Goal: Information Seeking & Learning: Learn about a topic

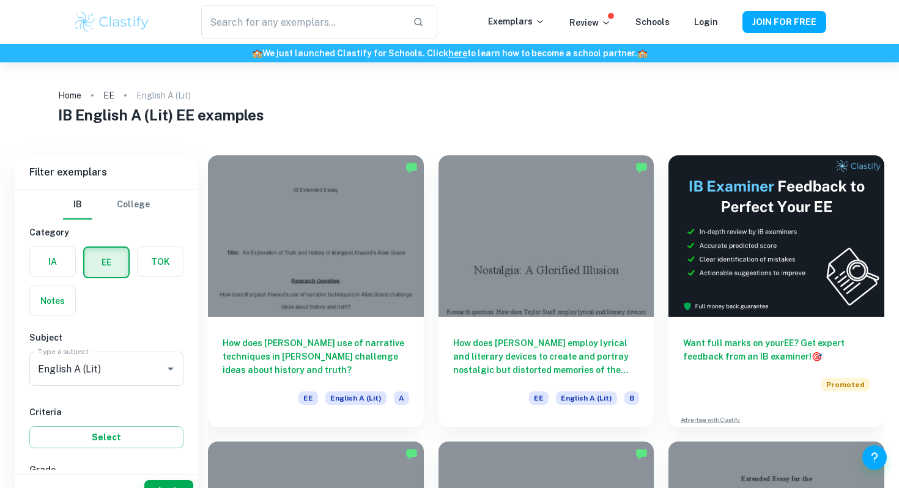
scroll to position [25, 0]
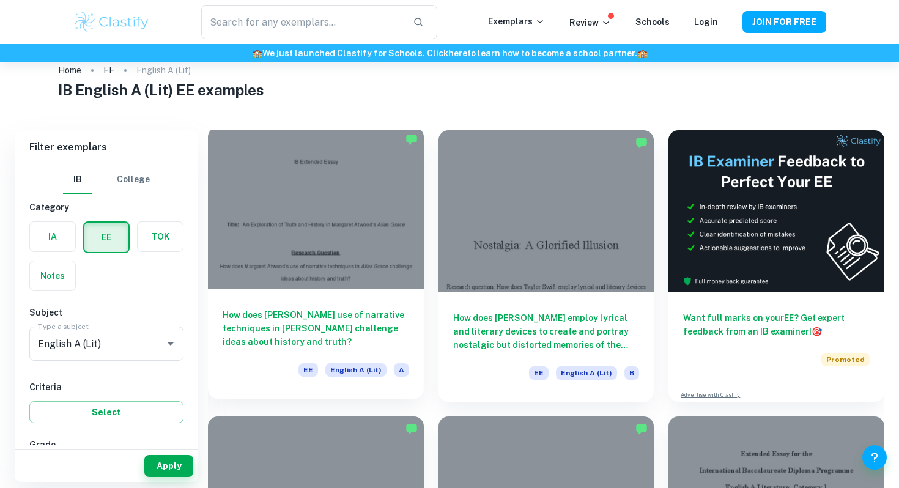
click at [322, 212] on div at bounding box center [316, 208] width 216 height 162
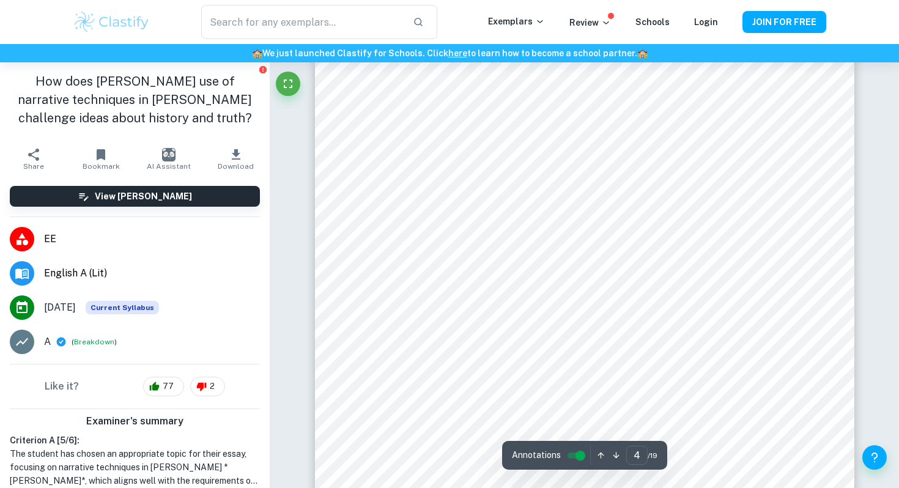
scroll to position [2532, 0]
type input "5"
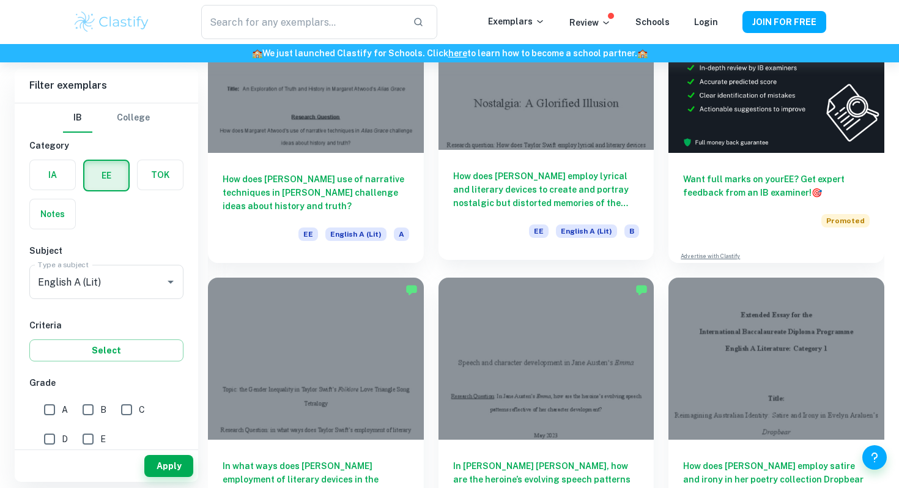
scroll to position [256, 0]
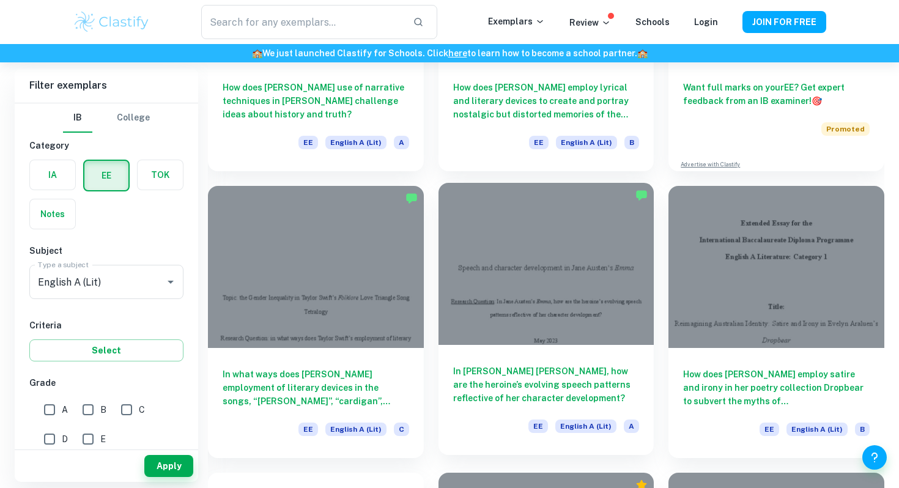
click at [526, 289] on div at bounding box center [547, 264] width 216 height 162
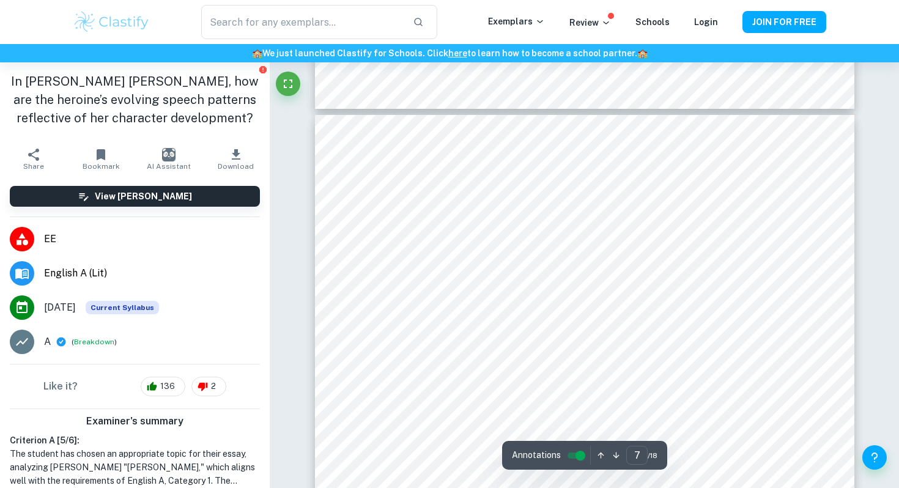
scroll to position [4502, 0]
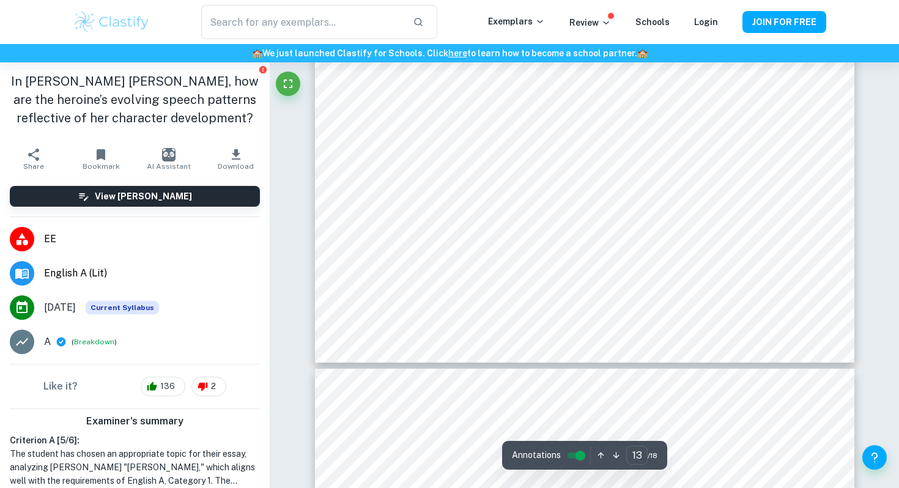
type input "14"
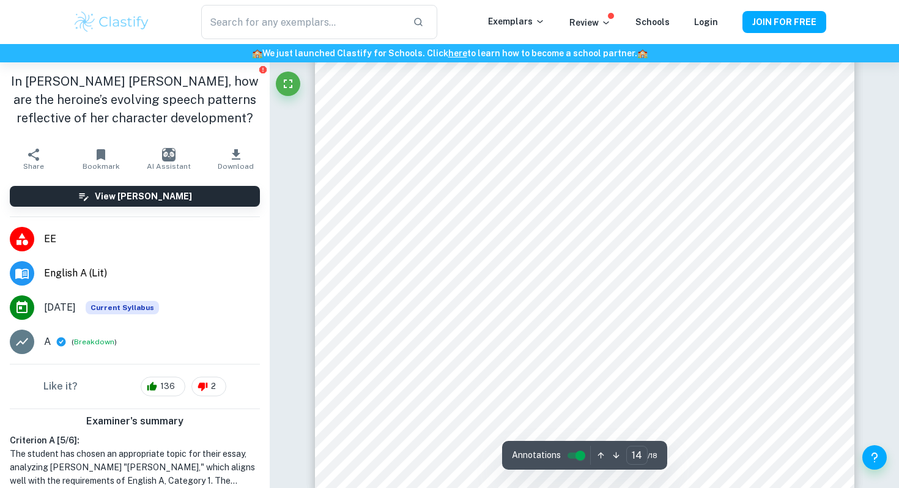
scroll to position [9918, 0]
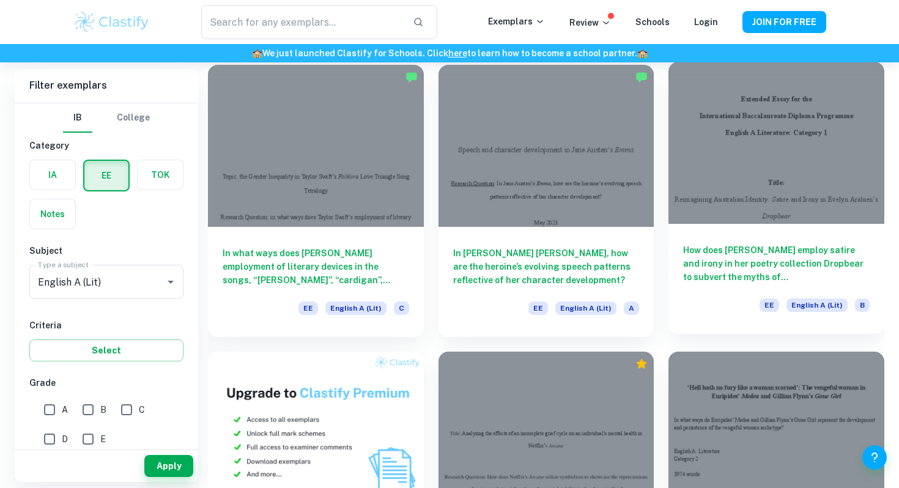
scroll to position [527, 0]
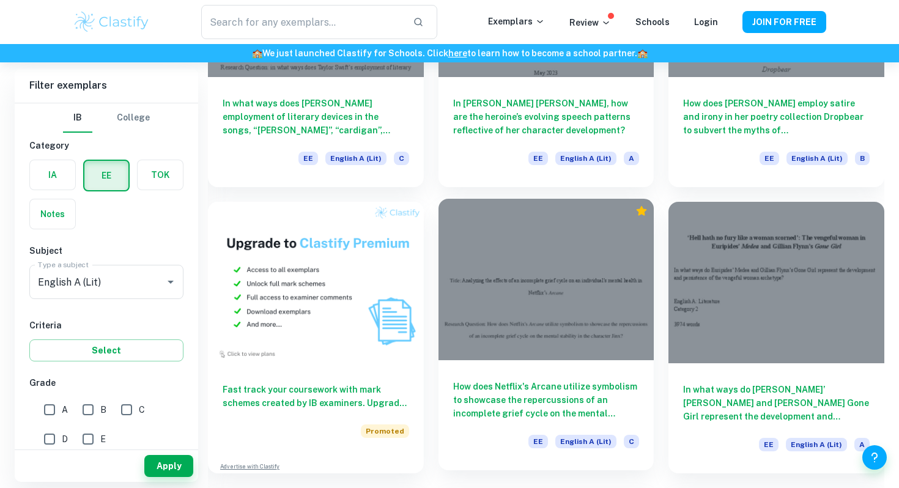
click at [617, 226] on div at bounding box center [547, 280] width 216 height 162
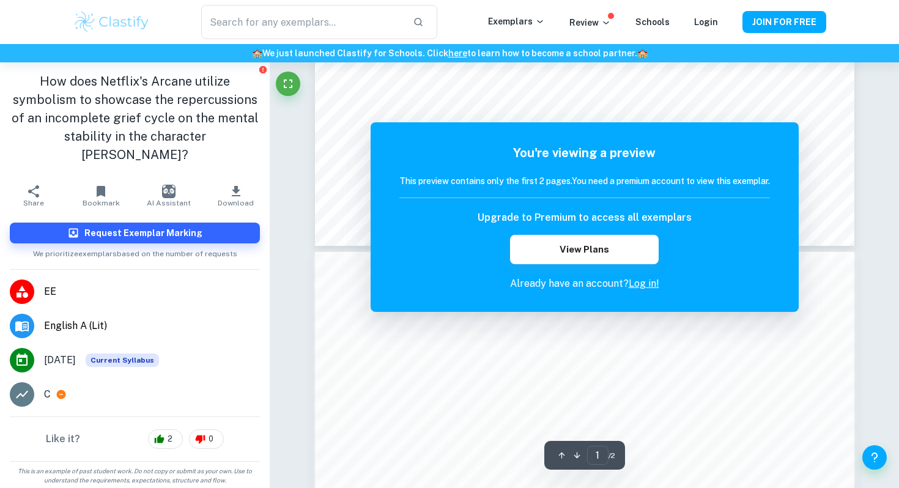
scroll to position [572, 0]
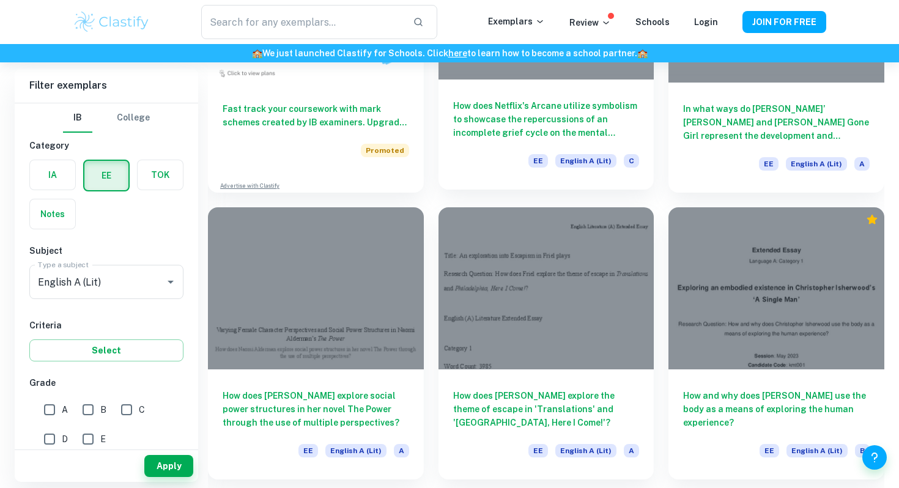
scroll to position [809, 0]
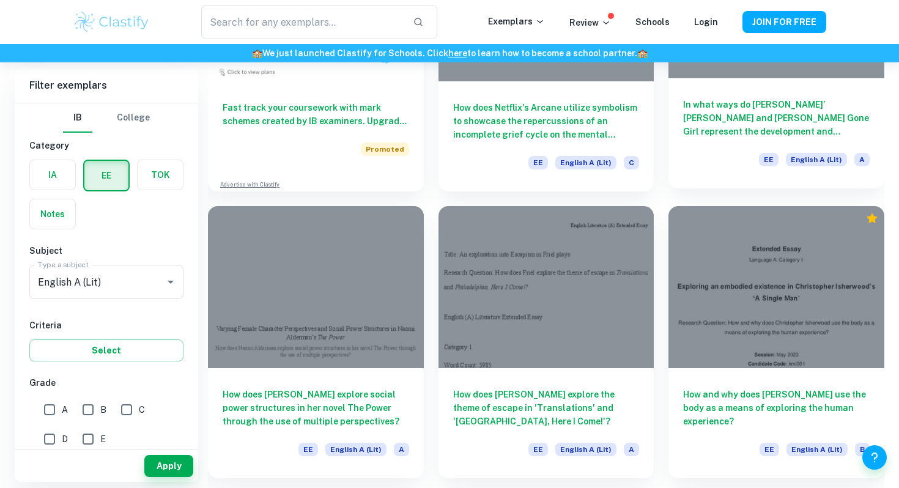
click at [740, 133] on h6 "In what ways do [PERSON_NAME]’ [PERSON_NAME] and [PERSON_NAME] Gone Girl repres…" at bounding box center [776, 118] width 187 height 40
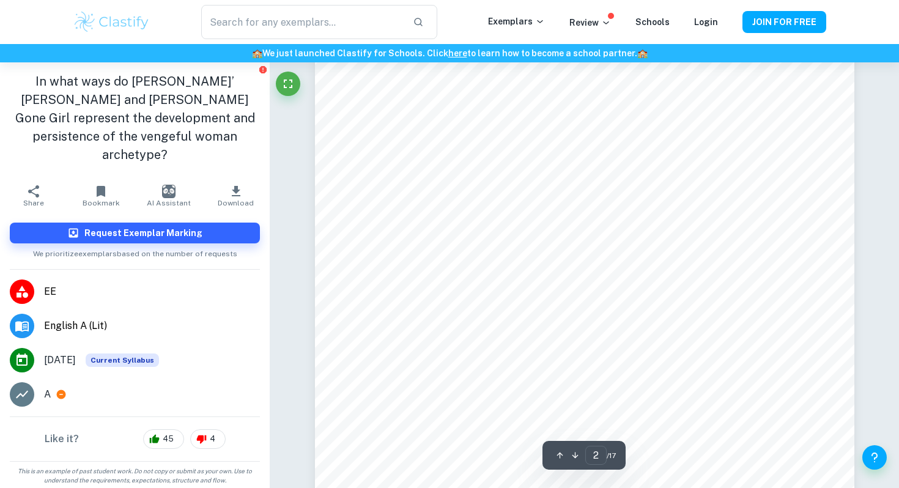
scroll to position [939, 0]
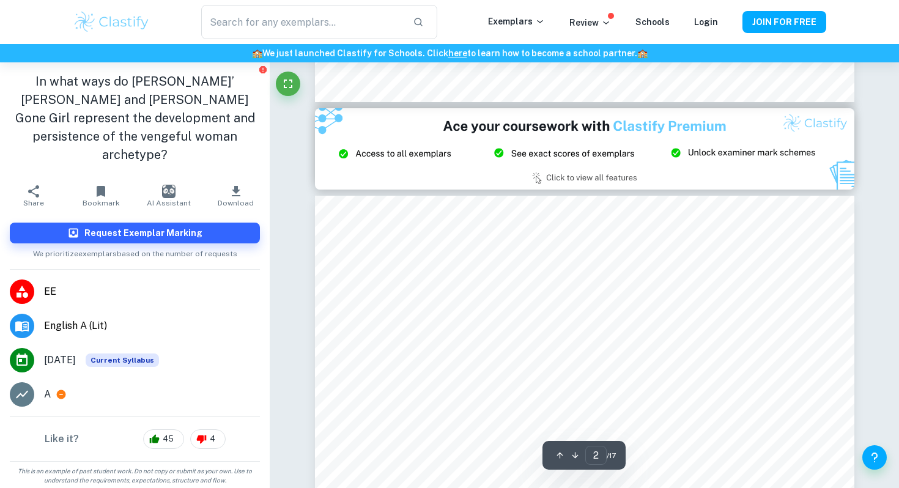
type input "3"
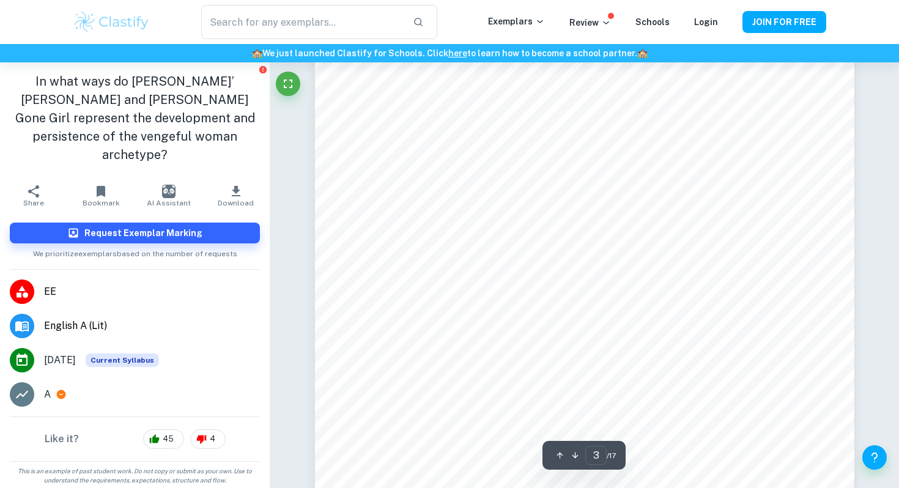
scroll to position [1737, 0]
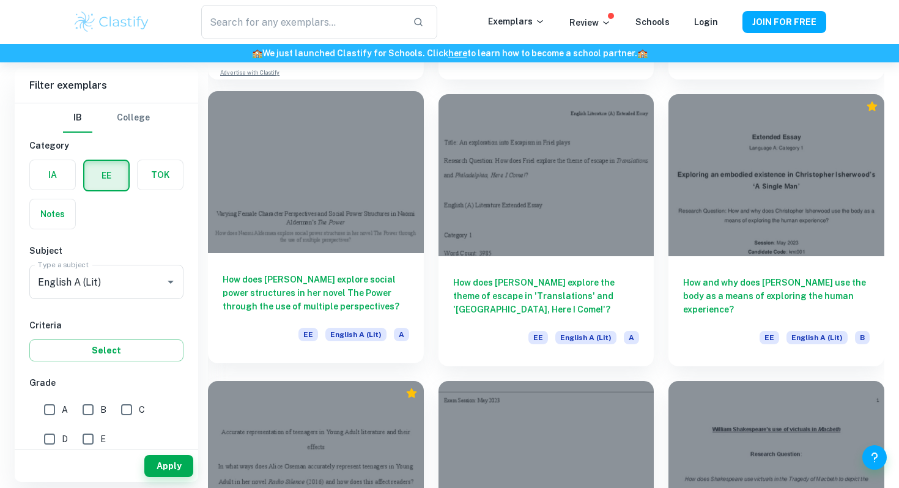
scroll to position [940, 0]
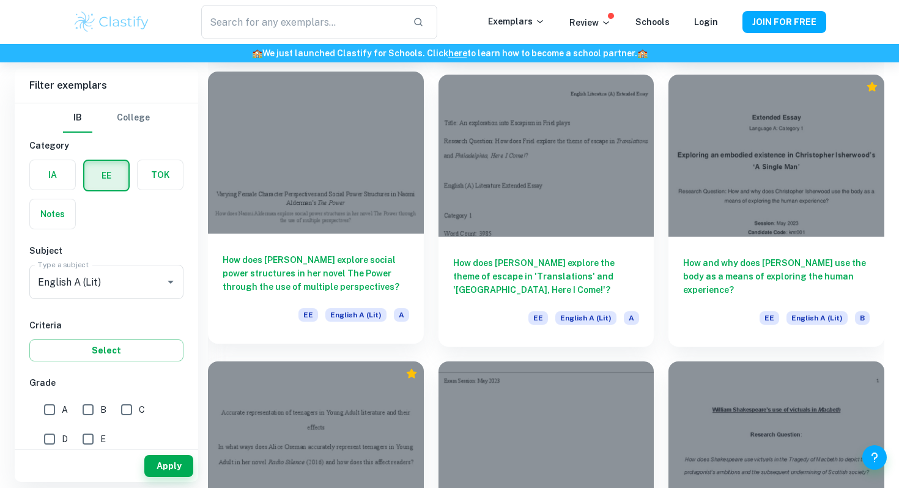
click at [322, 243] on div "How does [PERSON_NAME] explore social power structures in her novel The Power t…" at bounding box center [316, 289] width 216 height 110
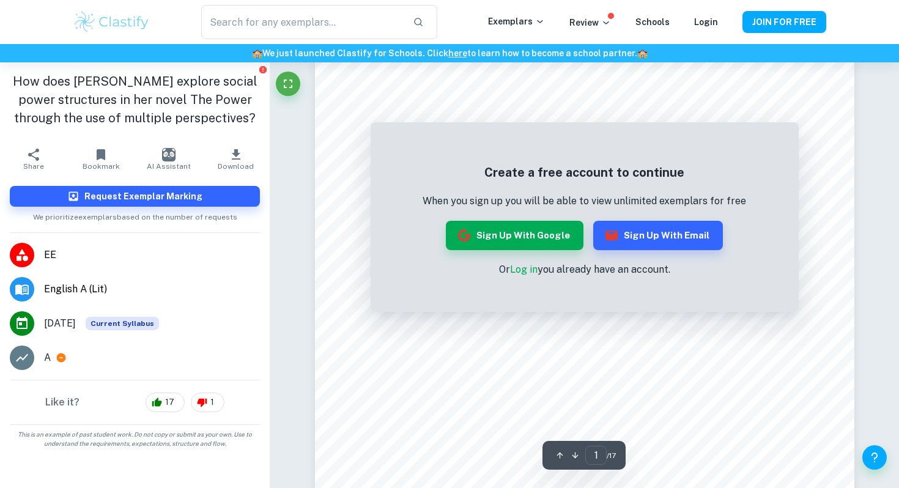
scroll to position [129, 0]
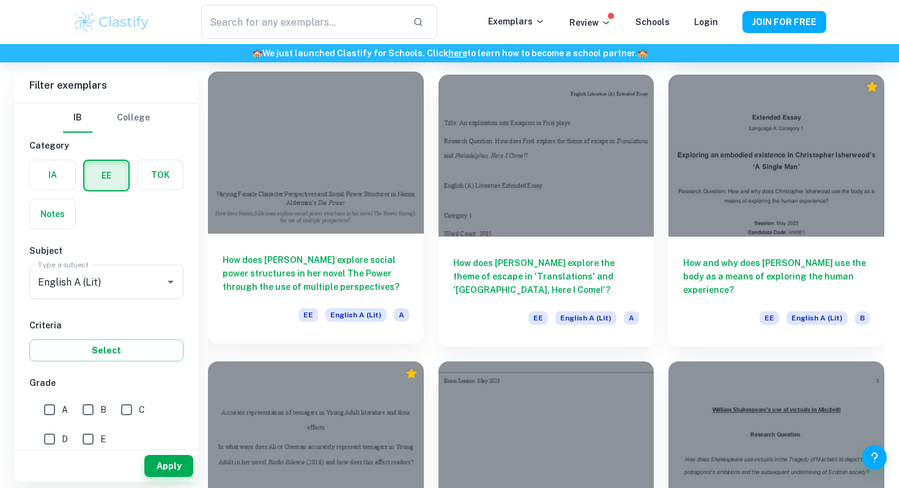
click at [250, 105] on div at bounding box center [316, 153] width 216 height 162
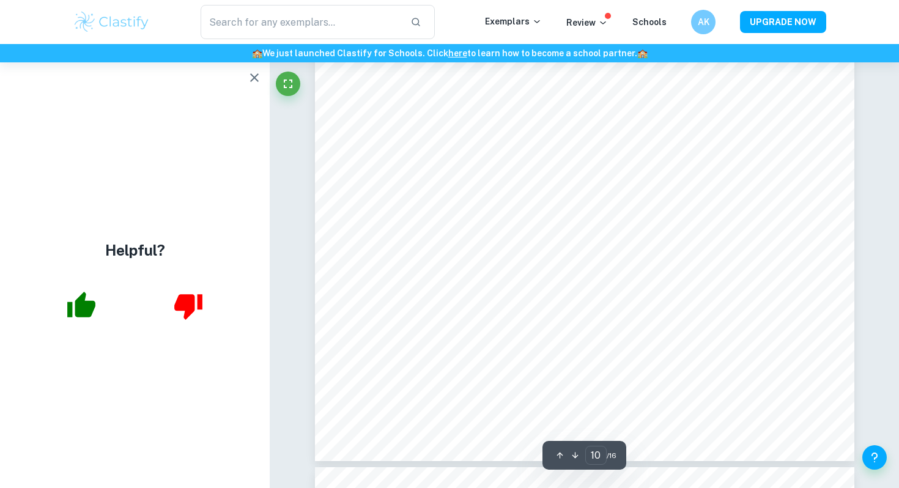
scroll to position [7561, 0]
click at [259, 72] on icon "button" at bounding box center [254, 77] width 15 height 15
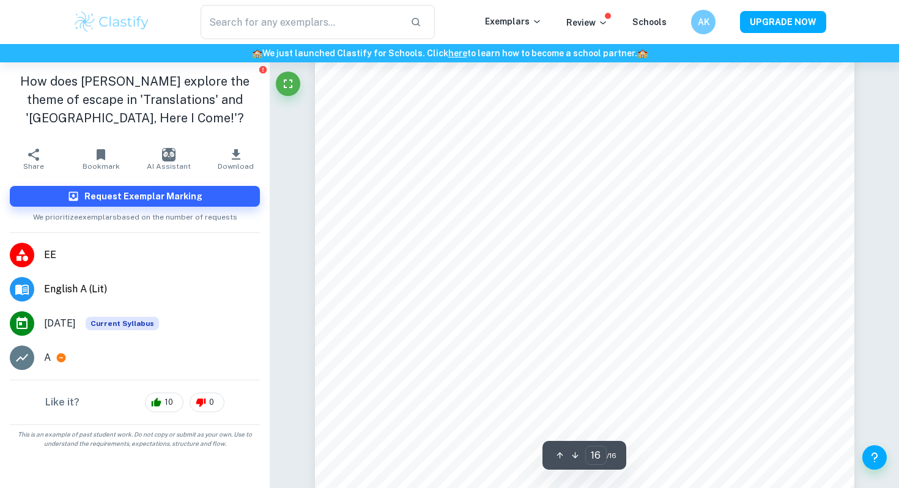
scroll to position [12246, 0]
type input "8"
